Goal: Task Accomplishment & Management: Manage account settings

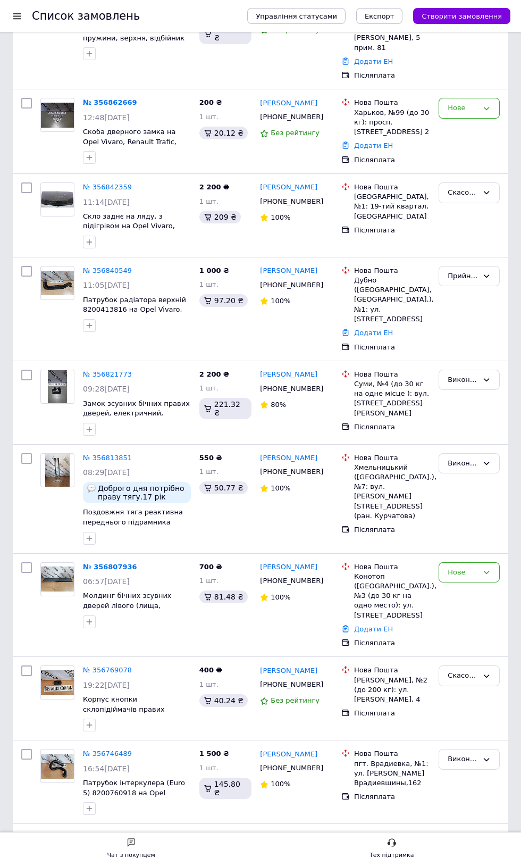
scroll to position [208, 0]
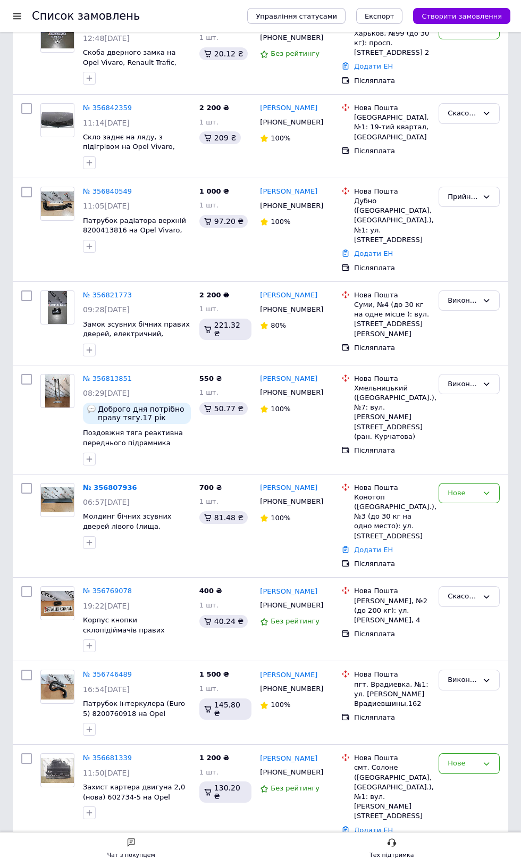
click at [467, 758] on div "Нове" at bounding box center [463, 763] width 30 height 11
click at [470, 776] on li "Прийнято" at bounding box center [469, 786] width 60 height 20
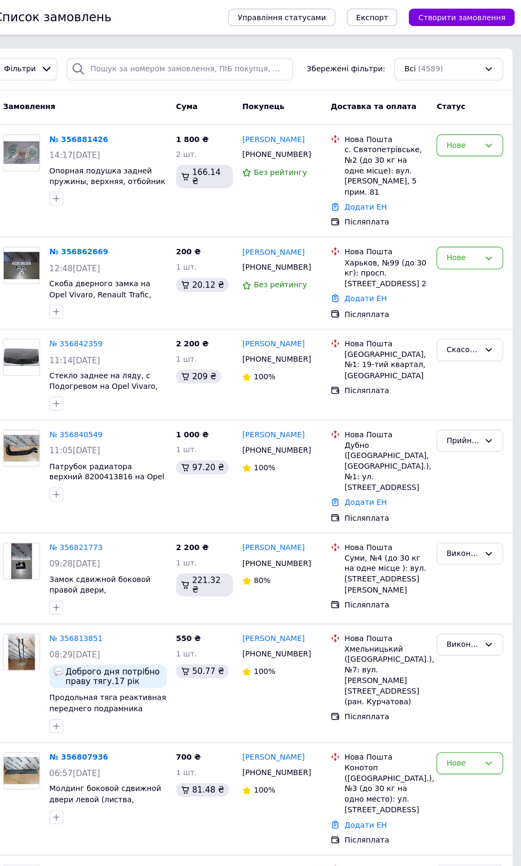
scroll to position [0, 0]
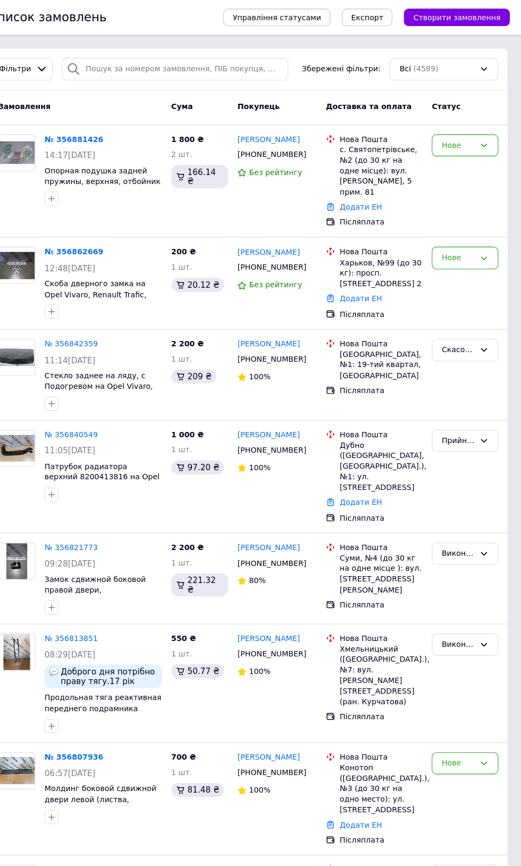
click at [487, 237] on icon at bounding box center [486, 237] width 9 height 9
click at [472, 284] on li "Виконано" at bounding box center [469, 279] width 60 height 20
